Goal: Task Accomplishment & Management: Manage account settings

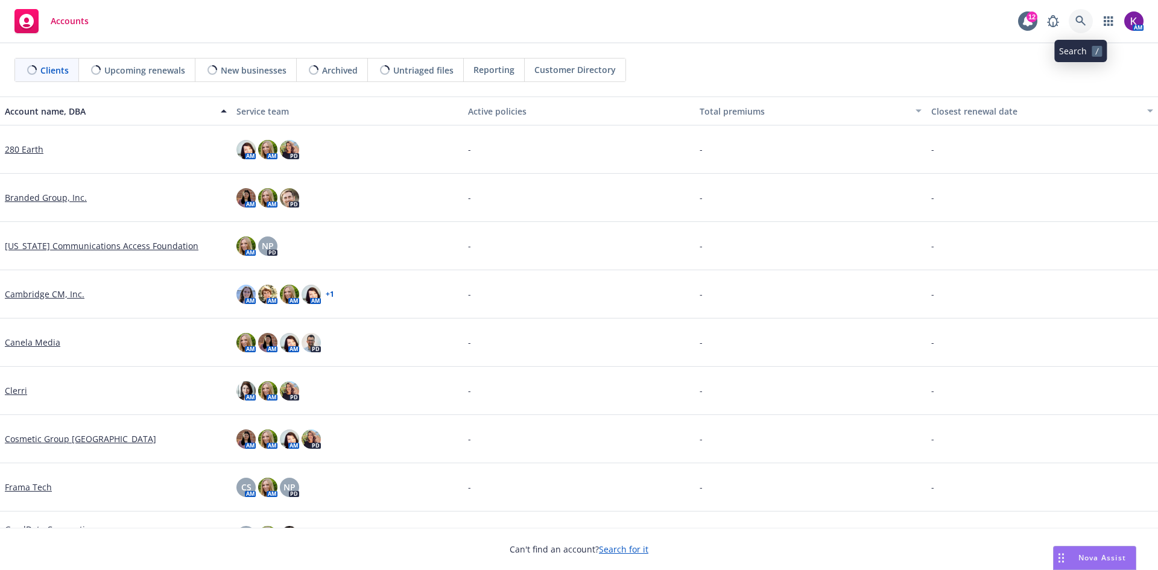
click at [1087, 16] on link at bounding box center [1080, 21] width 24 height 24
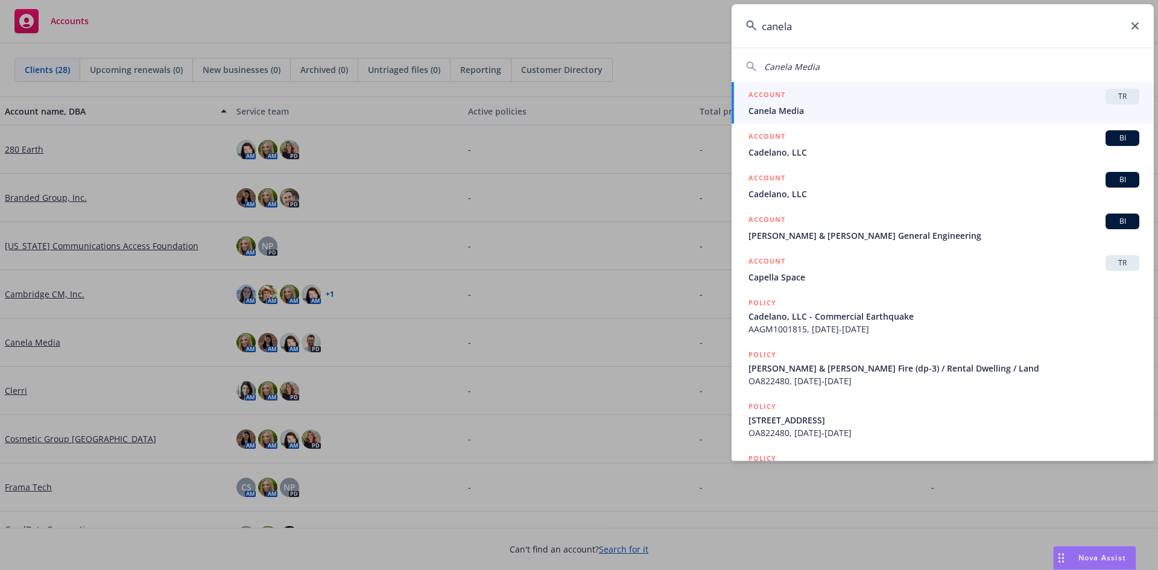
type input "canela"
click at [849, 101] on div "ACCOUNT TR" at bounding box center [943, 97] width 391 height 16
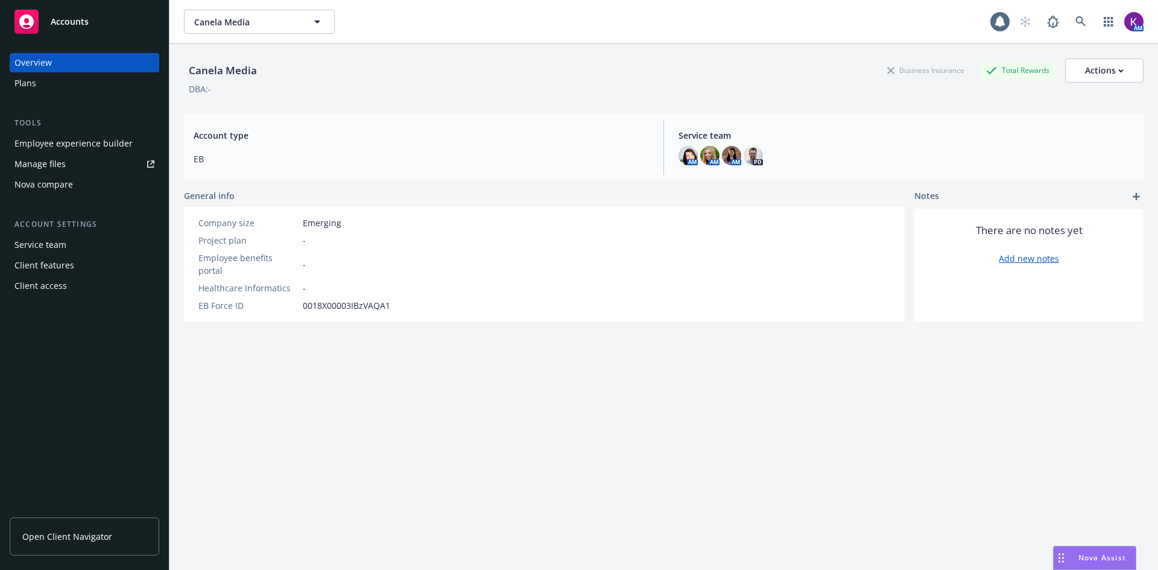
click at [84, 145] on div "Employee experience builder" at bounding box center [73, 143] width 118 height 19
click at [1075, 25] on icon at bounding box center [1080, 21] width 11 height 11
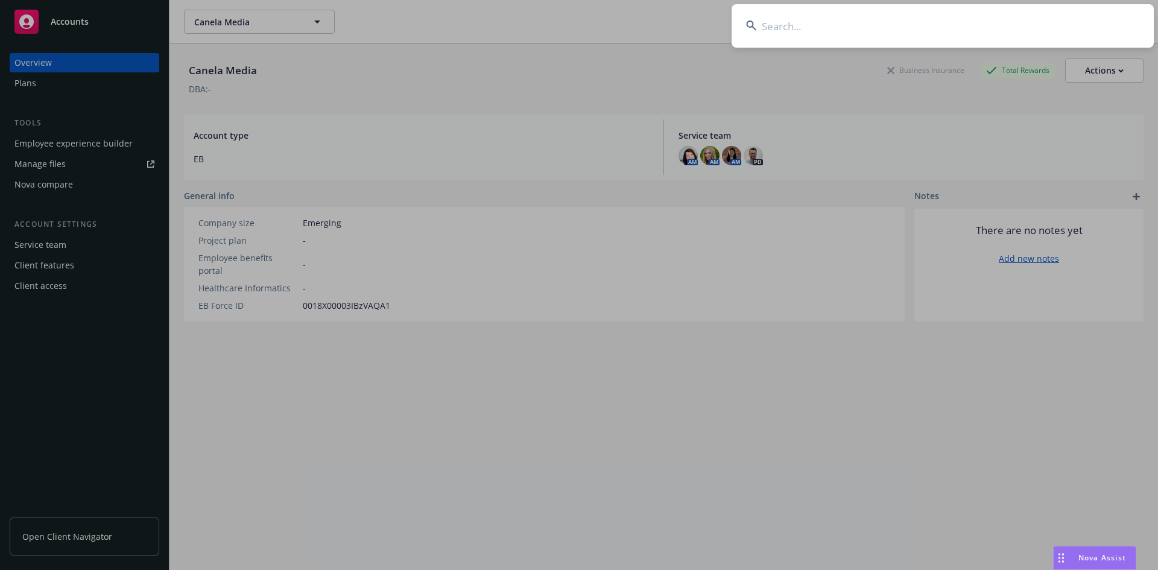
click at [865, 33] on input at bounding box center [942, 25] width 422 height 43
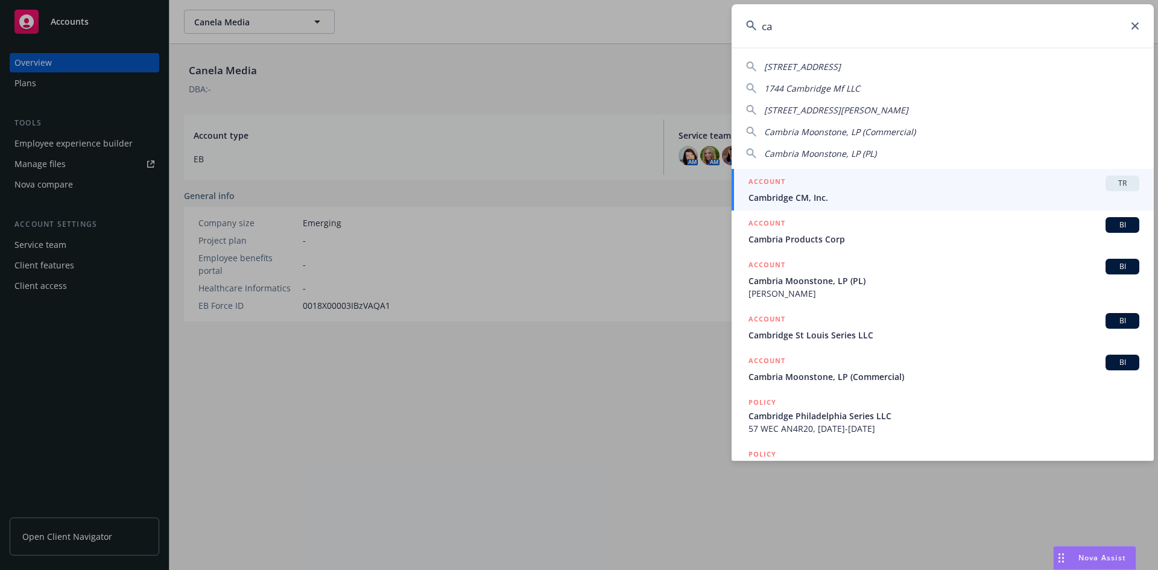
type input "c"
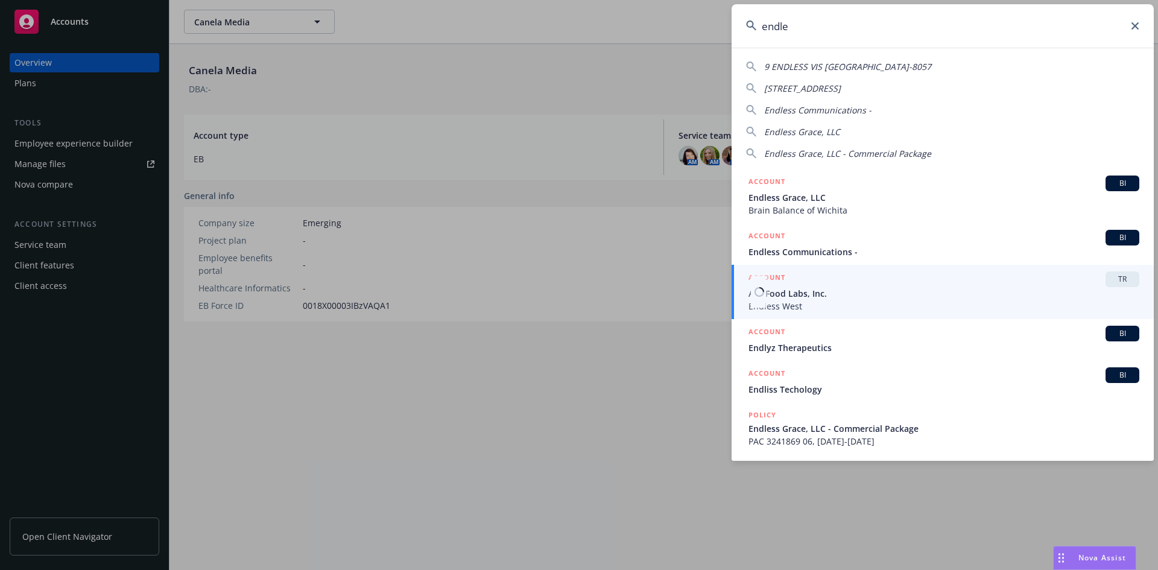
type input "endle"
click at [913, 283] on div "ACCOUNT TR" at bounding box center [943, 279] width 391 height 16
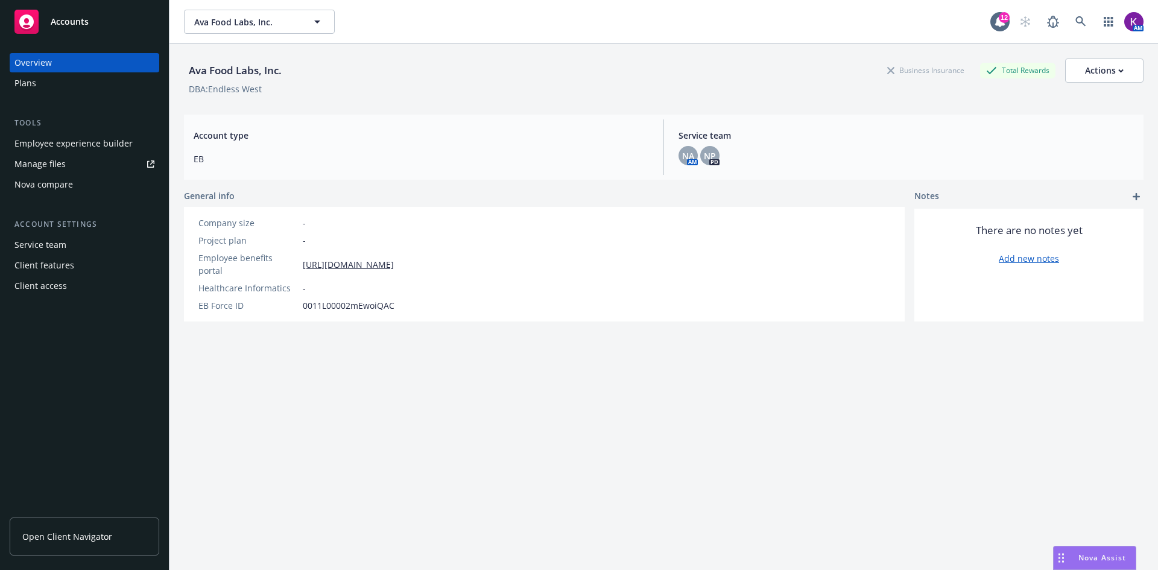
click at [30, 139] on div "Employee experience builder" at bounding box center [73, 143] width 118 height 19
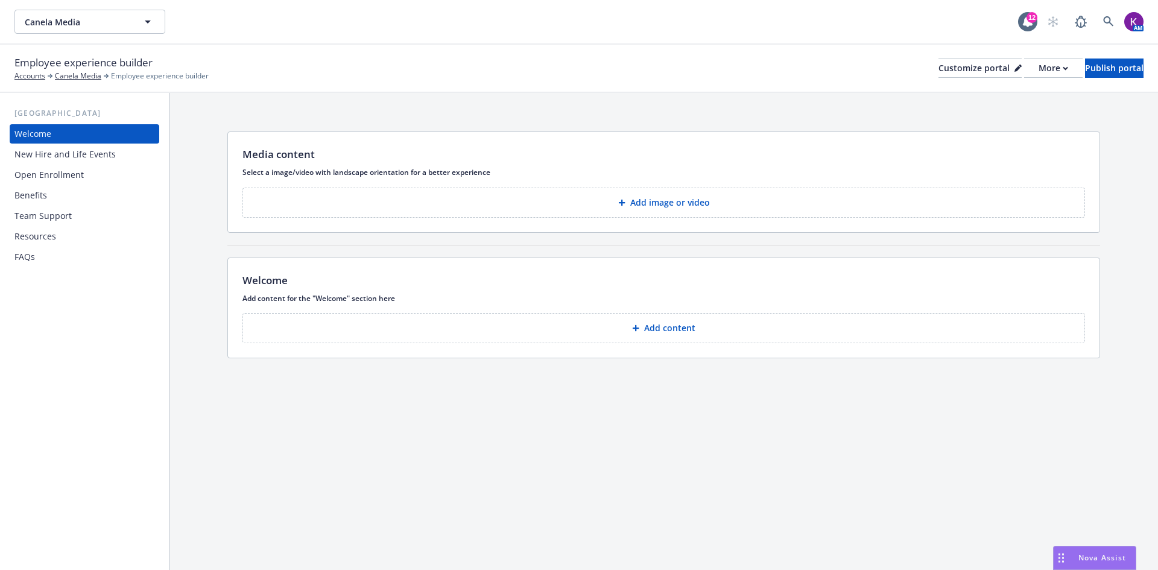
click at [700, 102] on div "Media content Select a image/video with landscape orientation for a better expe…" at bounding box center [663, 247] width 988 height 309
click at [75, 102] on div "USA Welcome New Hire and Life Events Open Enrollment Benefits Team Support Reso…" at bounding box center [84, 331] width 169 height 477
click at [86, 150] on div "New Hire and Life Events" at bounding box center [64, 154] width 101 height 19
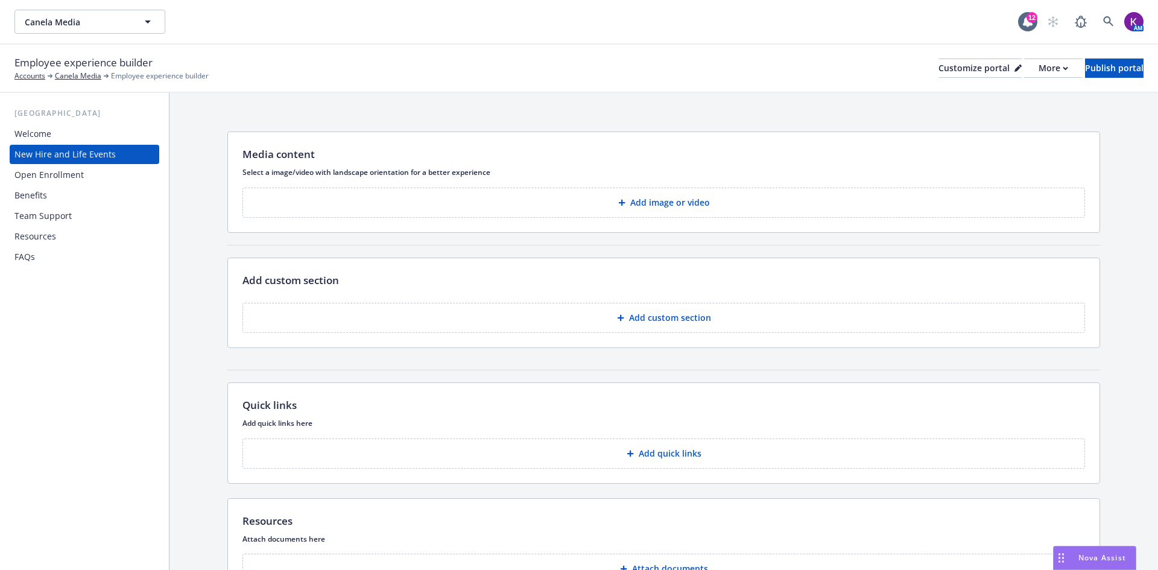
click at [83, 178] on div "Open Enrollment" at bounding box center [84, 174] width 140 height 19
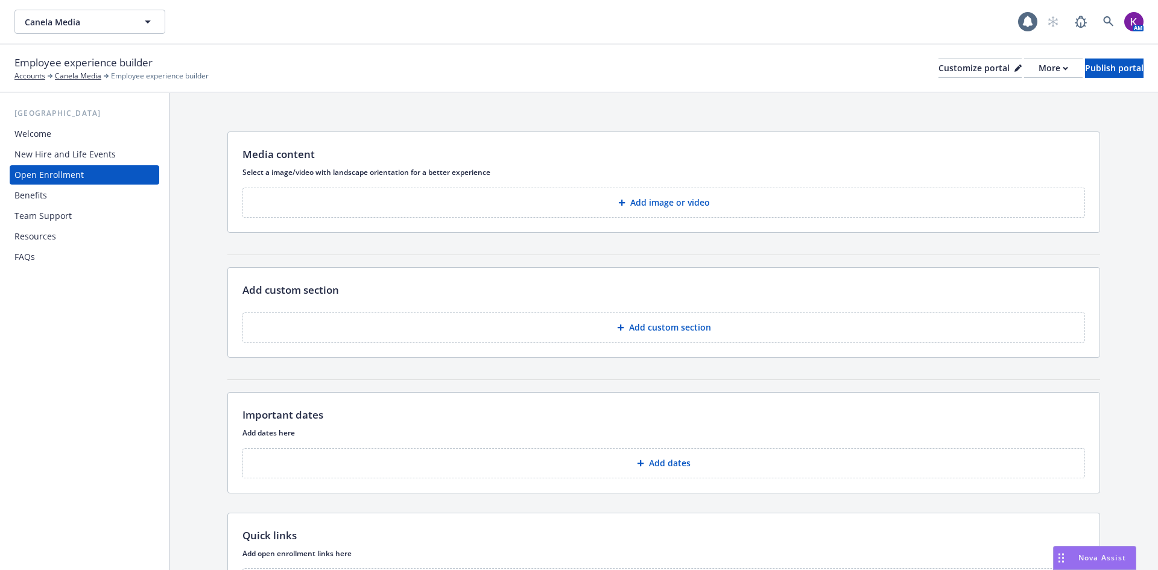
click at [84, 201] on div "Benefits" at bounding box center [84, 195] width 140 height 19
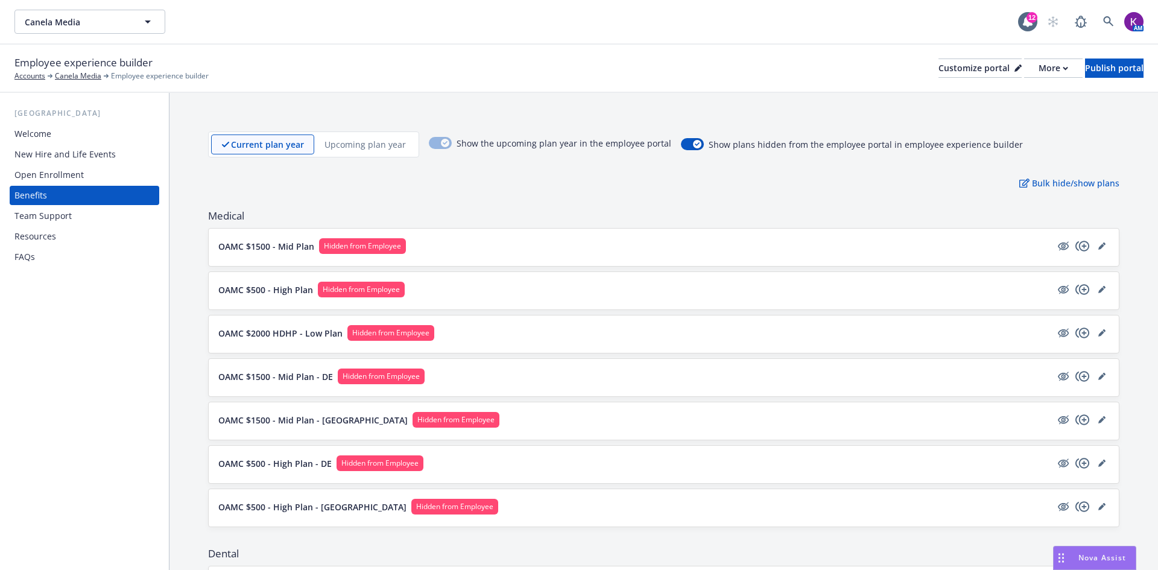
click at [81, 219] on div "Team Support" at bounding box center [84, 215] width 140 height 19
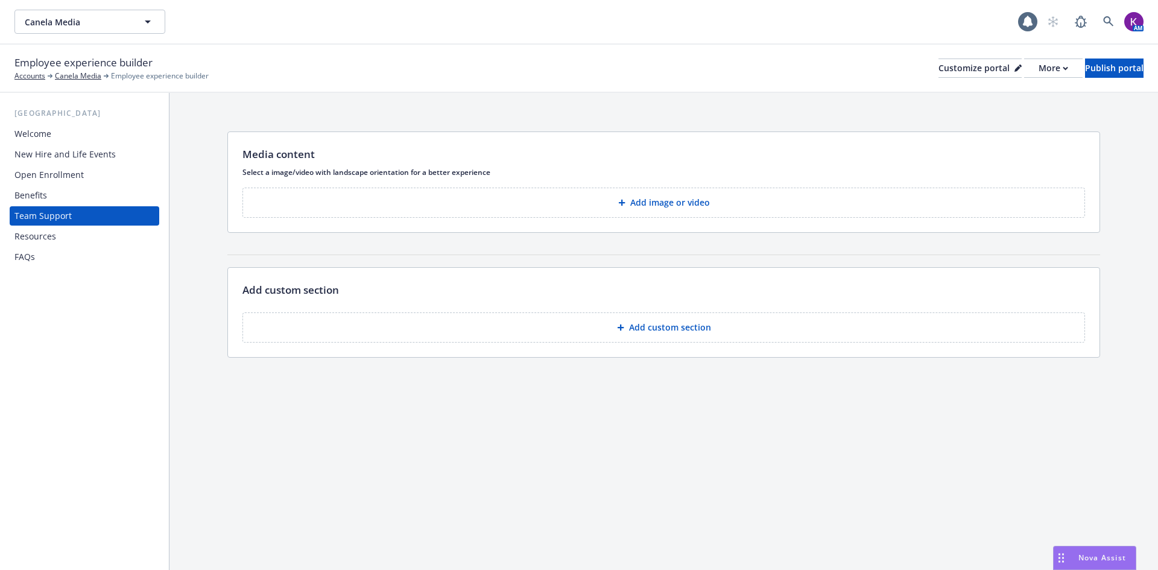
click at [80, 196] on div "Benefits" at bounding box center [84, 195] width 140 height 19
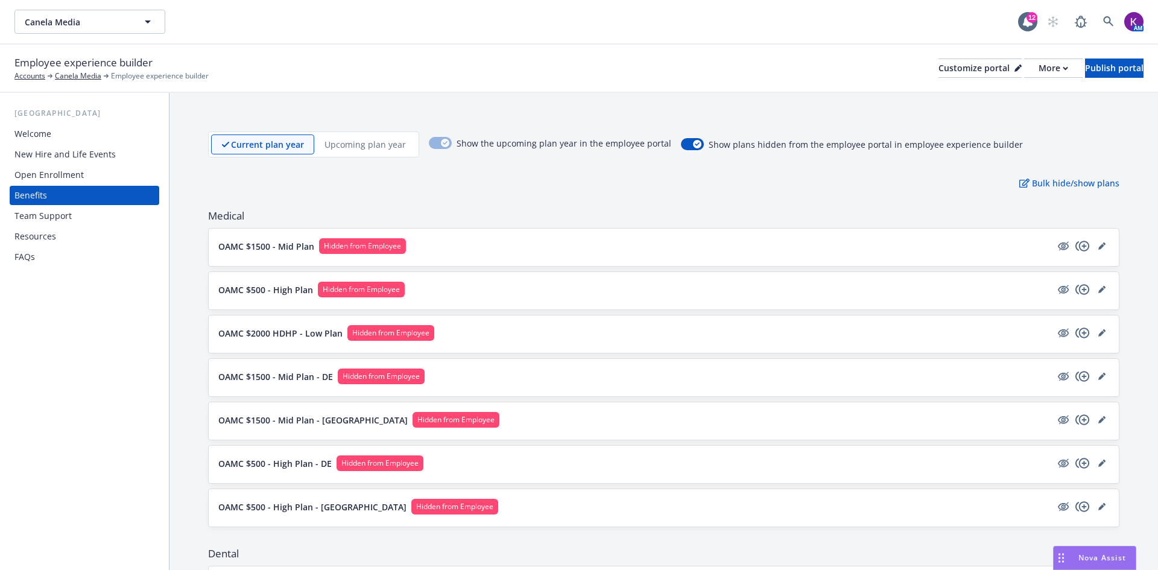
click at [64, 128] on div "Welcome" at bounding box center [84, 133] width 140 height 19
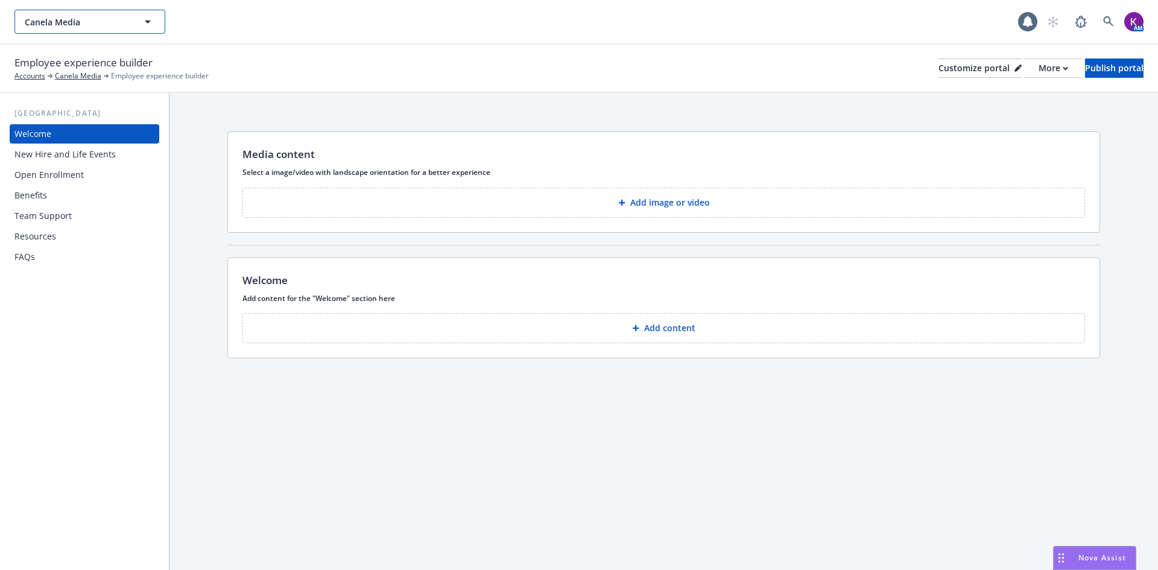
click at [81, 27] on span "Canela Media" at bounding box center [77, 22] width 104 height 13
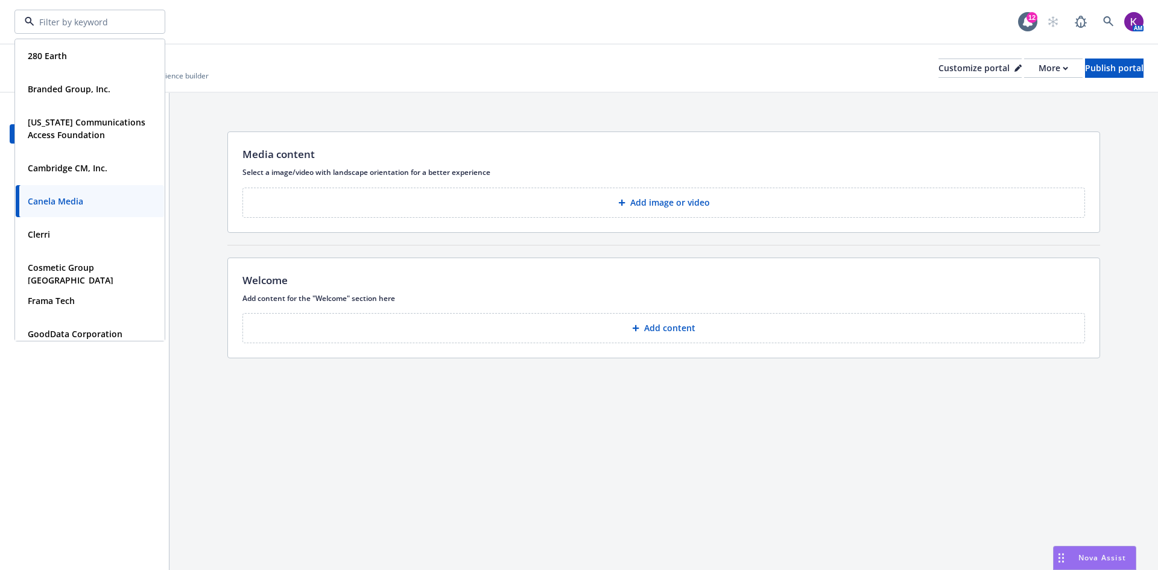
click at [81, 27] on input at bounding box center [87, 22] width 106 height 13
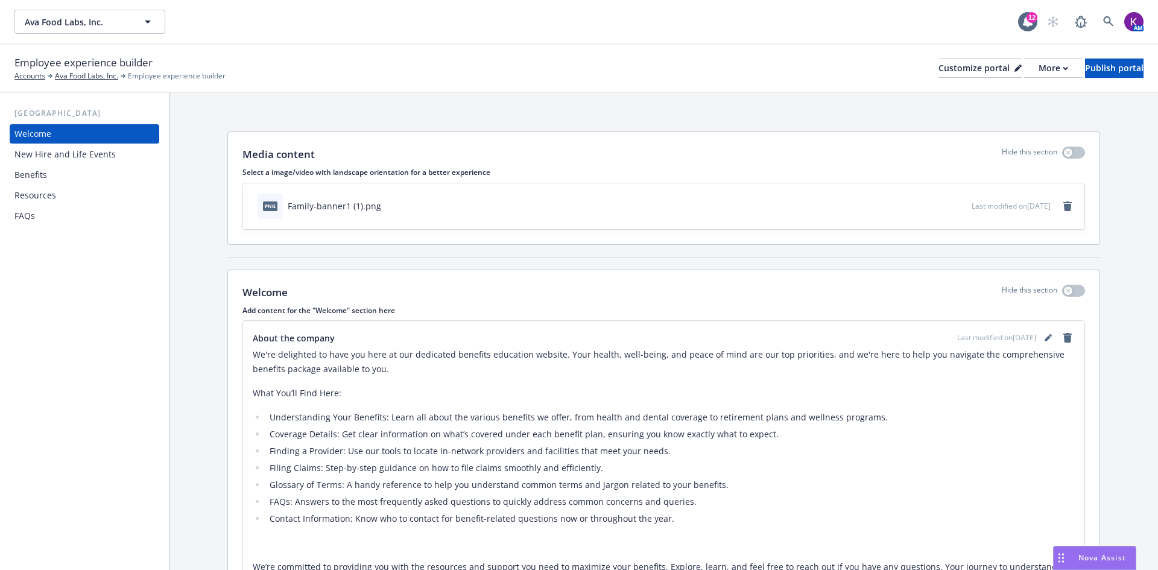
click at [51, 114] on div "[GEOGRAPHIC_DATA]" at bounding box center [85, 113] width 150 height 12
click at [1038, 65] on div "More" at bounding box center [1053, 68] width 30 height 18
click at [1021, 98] on link "Copy preview link" at bounding box center [989, 95] width 110 height 24
